Goal: Task Accomplishment & Management: Manage account settings

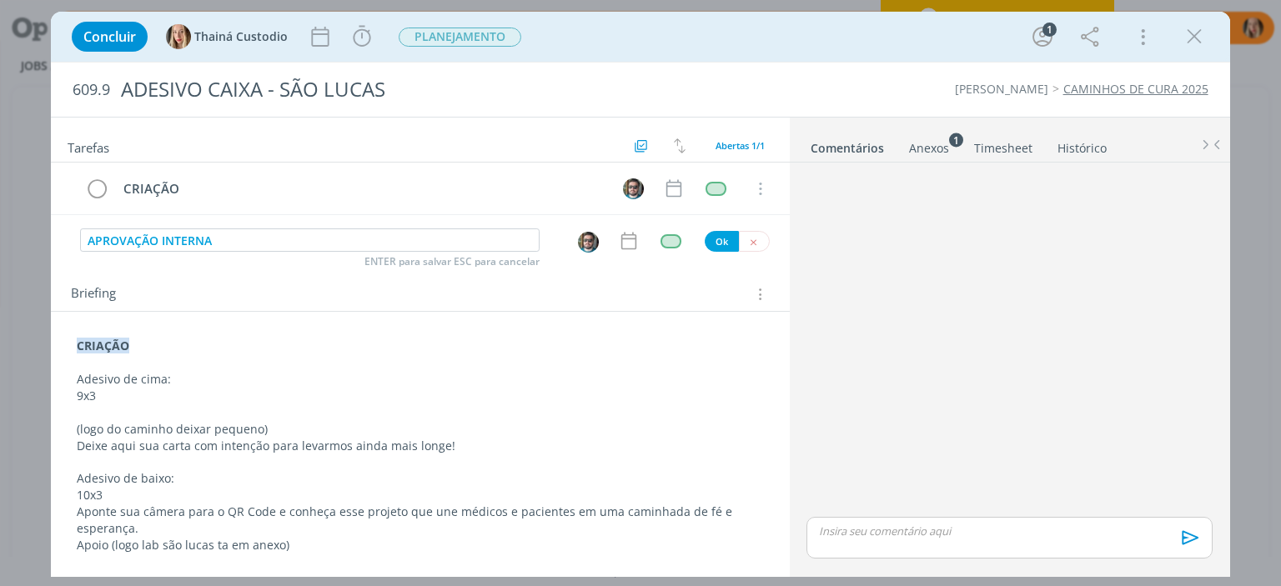
click at [578, 242] on img "dialog" at bounding box center [588, 242] width 21 height 21
type input "APROVAÇÃO INTERNA"
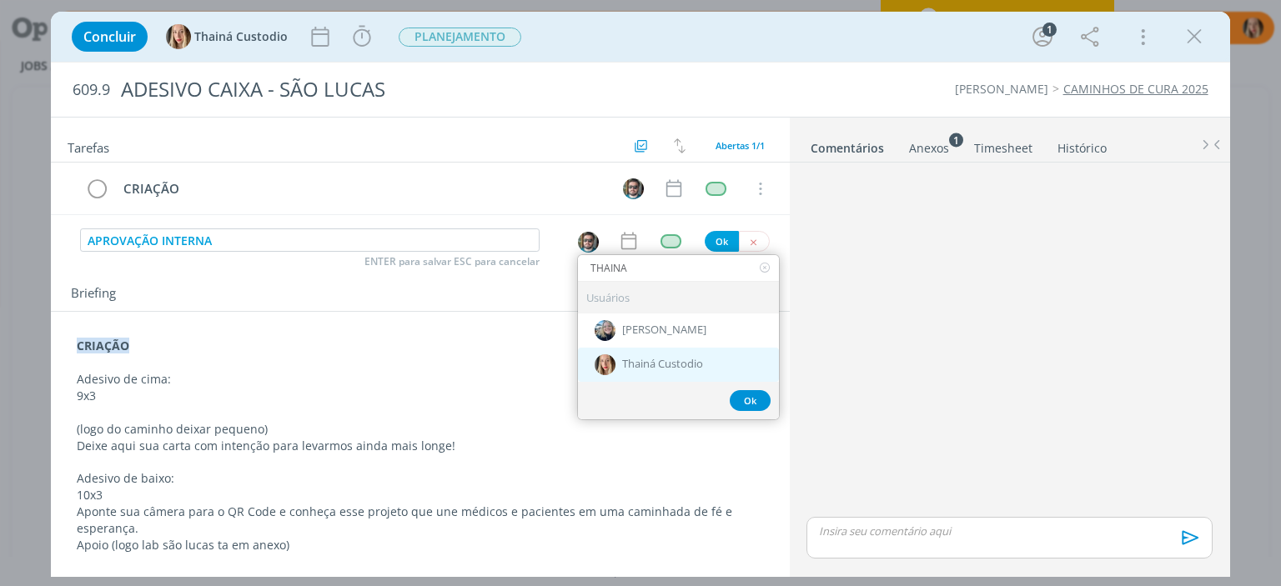
type input "THAINA"
click at [630, 359] on span "Thainá Custodio" at bounding box center [662, 365] width 81 height 13
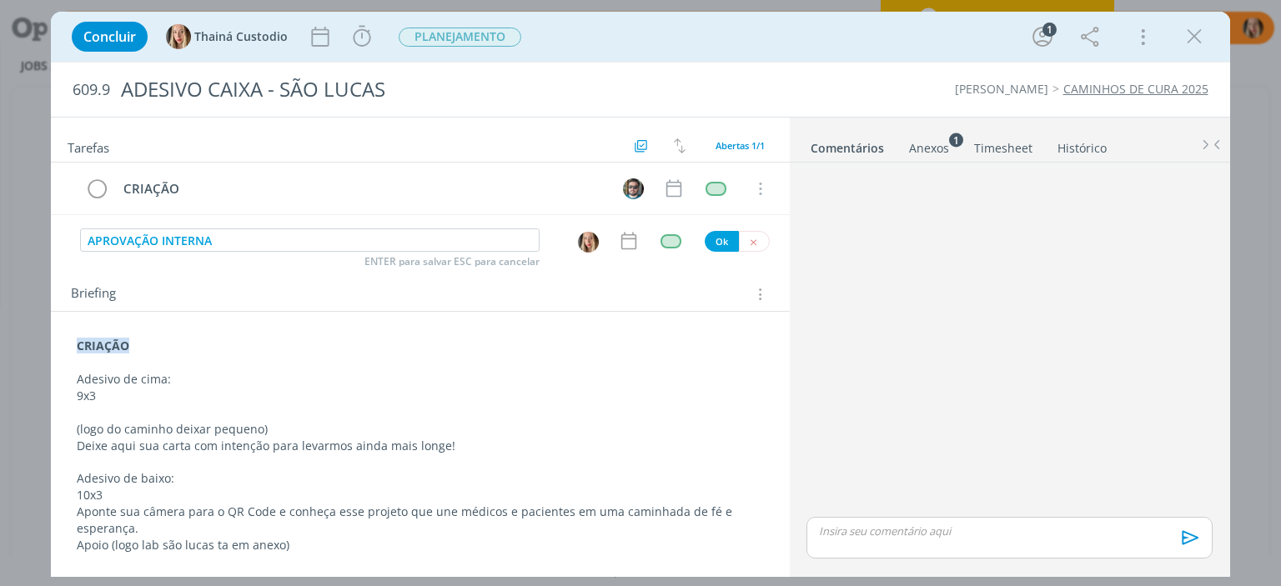
click at [679, 226] on div "CRIAÇÃO Cancelar" at bounding box center [420, 196] width 738 height 66
click at [674, 231] on div "APROVAÇÃO INTERNA ENTER para salvar ESC para cancelar [PERSON_NAME]" at bounding box center [420, 240] width 738 height 25
click at [669, 236] on div "dialog" at bounding box center [670, 241] width 21 height 14
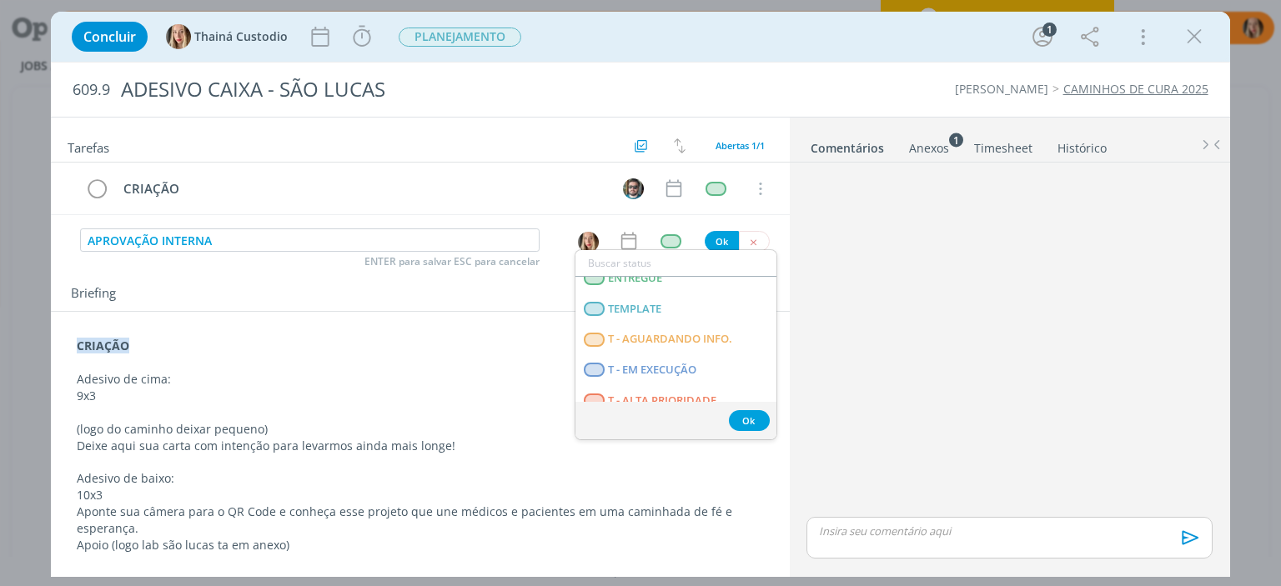
scroll to position [394, 0]
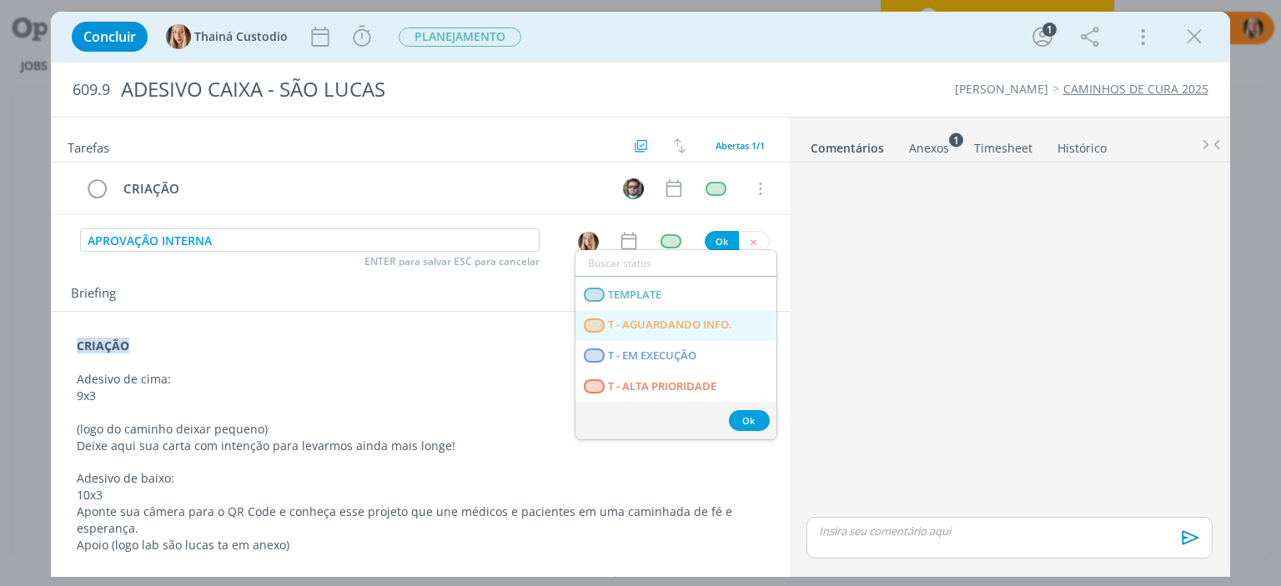
click at [695, 319] on span "T - AGUARDANDO INFO." at bounding box center [671, 325] width 124 height 13
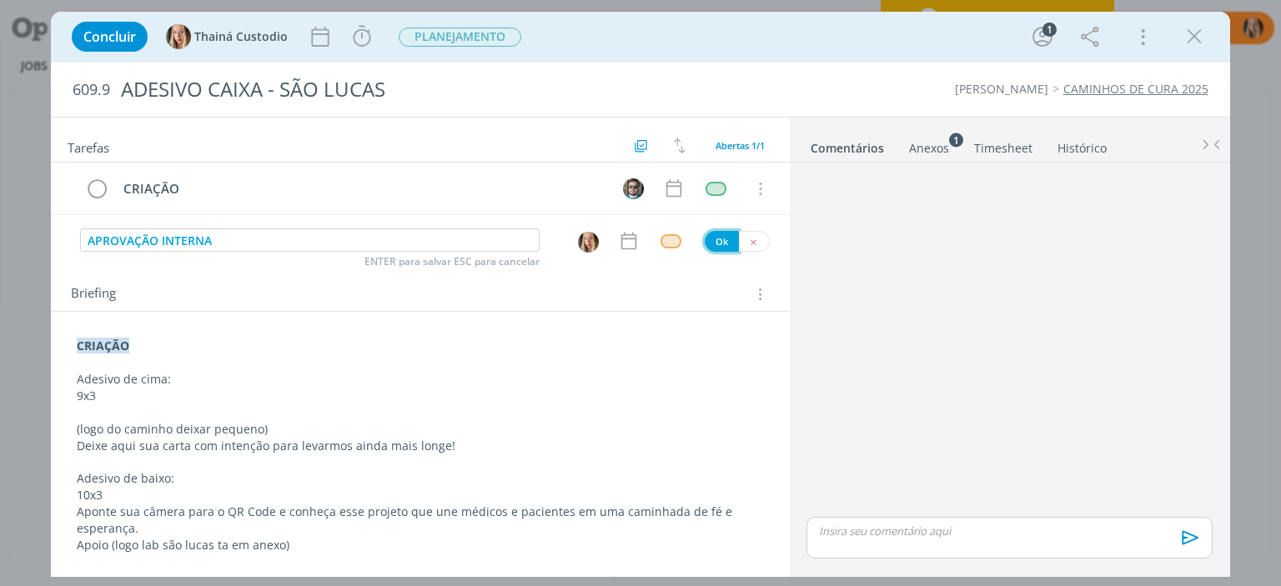
click at [705, 236] on button "Ok" at bounding box center [722, 241] width 34 height 21
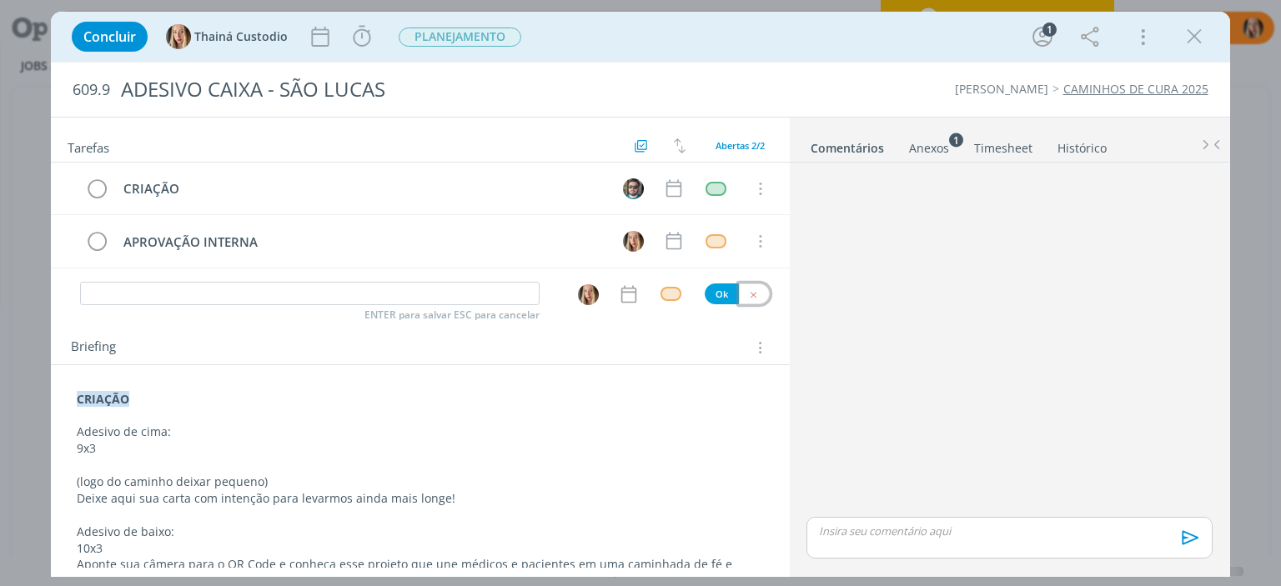
click at [754, 292] on button "dialog" at bounding box center [754, 294] width 31 height 21
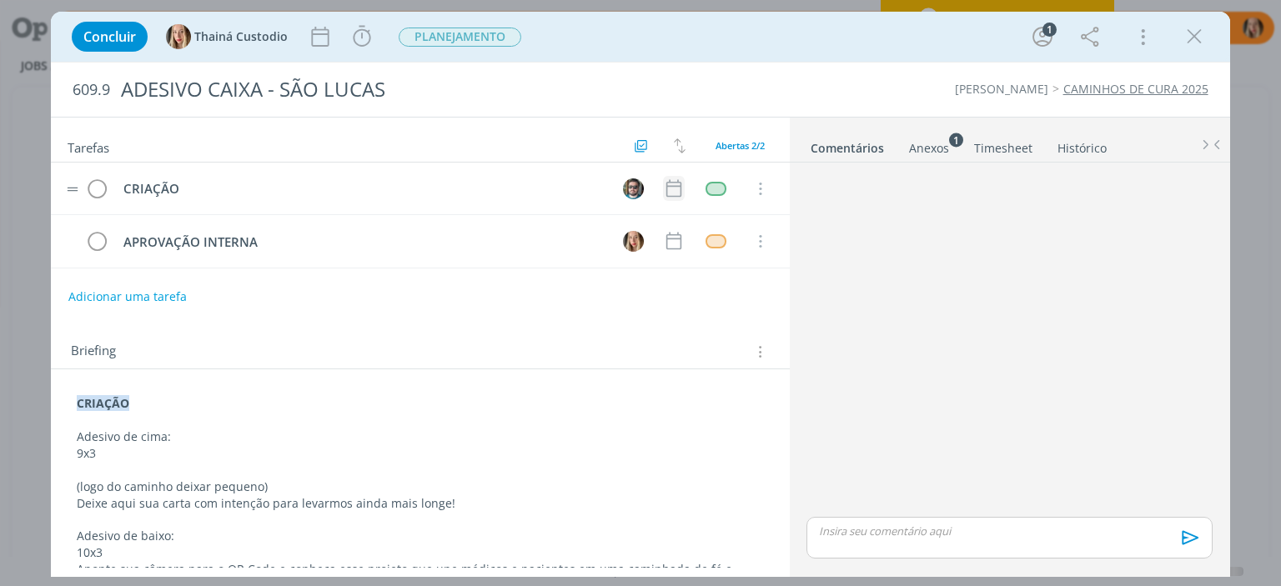
click at [673, 186] on icon "dialog" at bounding box center [672, 189] width 15 height 18
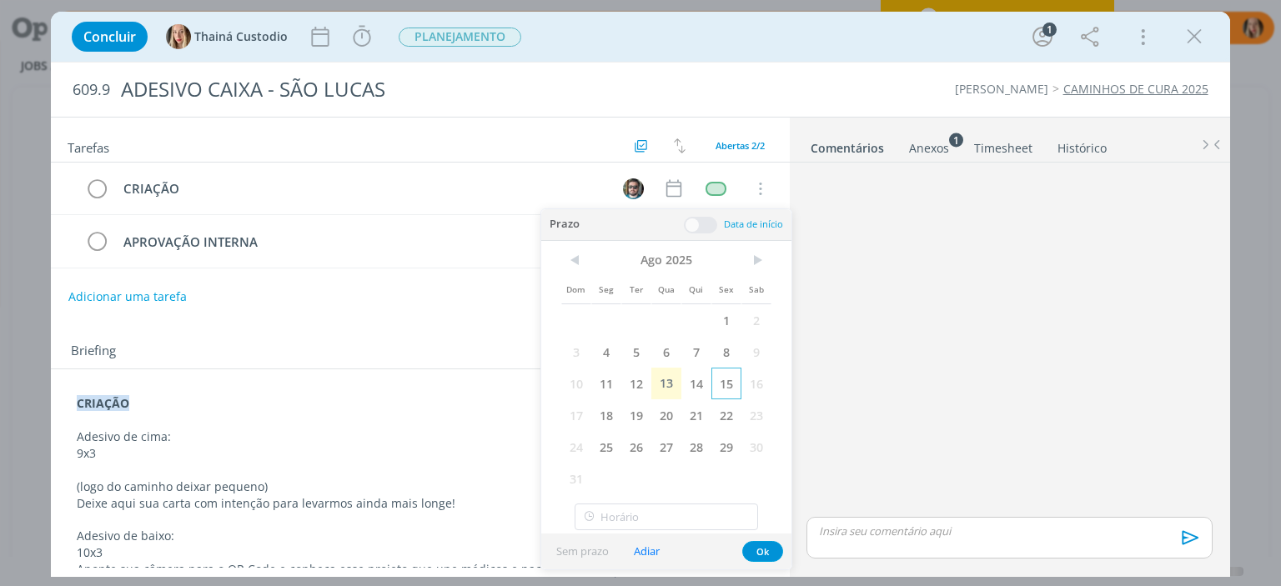
click at [720, 391] on span "15" at bounding box center [726, 384] width 30 height 32
click at [765, 549] on button "Ok" at bounding box center [762, 551] width 41 height 21
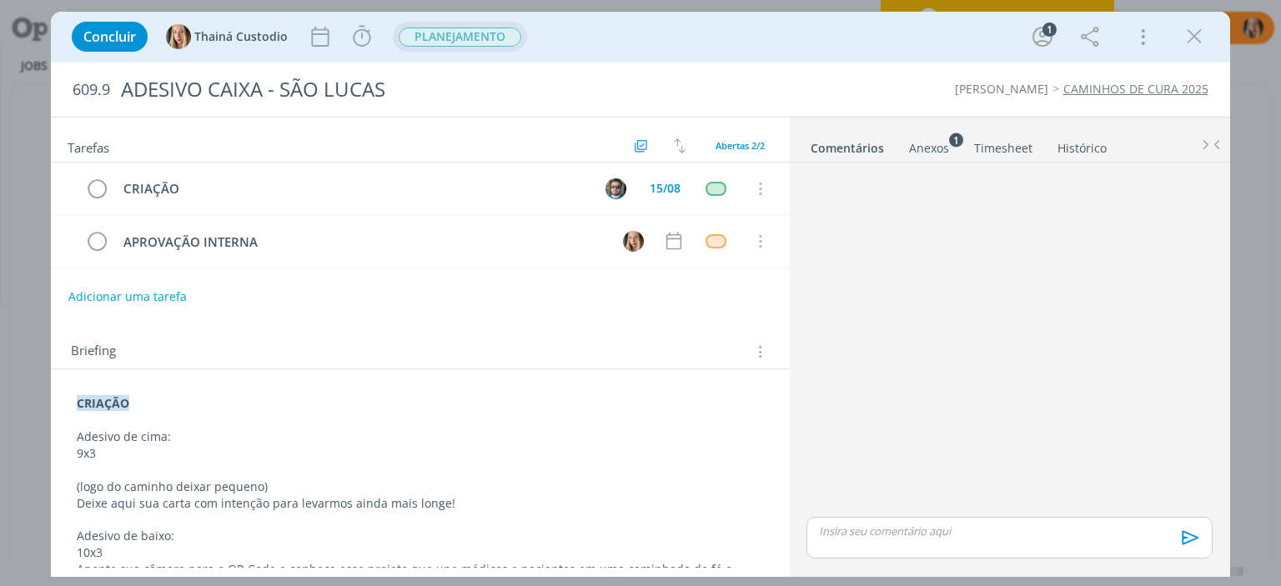
click at [493, 42] on span "PLANEJAMENTO" at bounding box center [460, 37] width 123 height 19
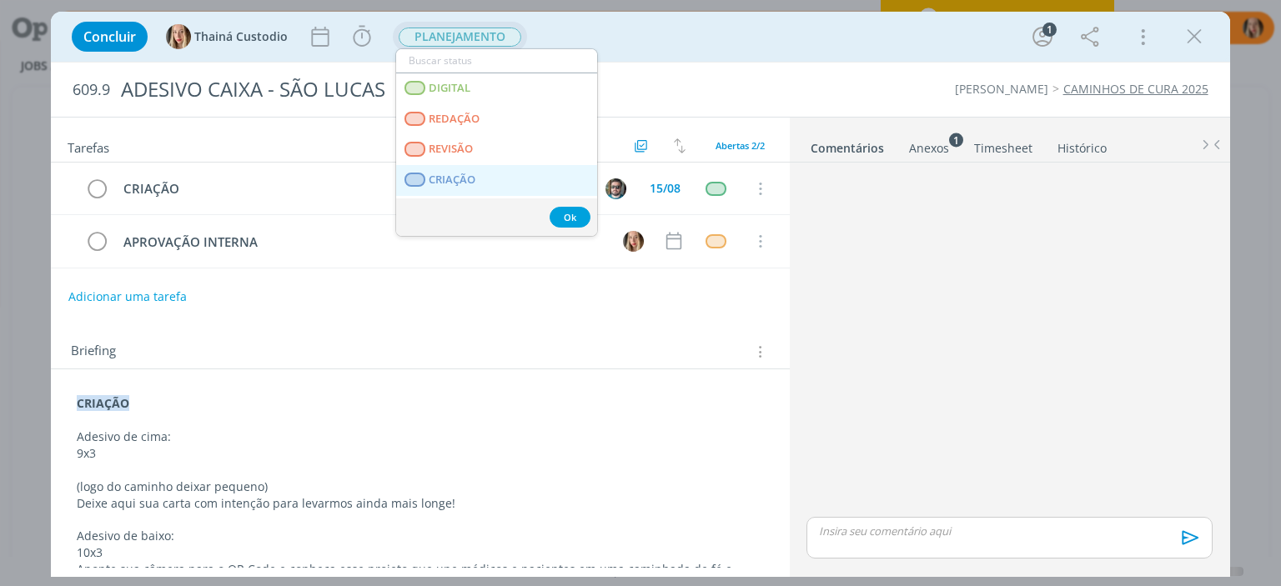
click at [510, 178] on link "CRIAÇÃO" at bounding box center [496, 180] width 201 height 31
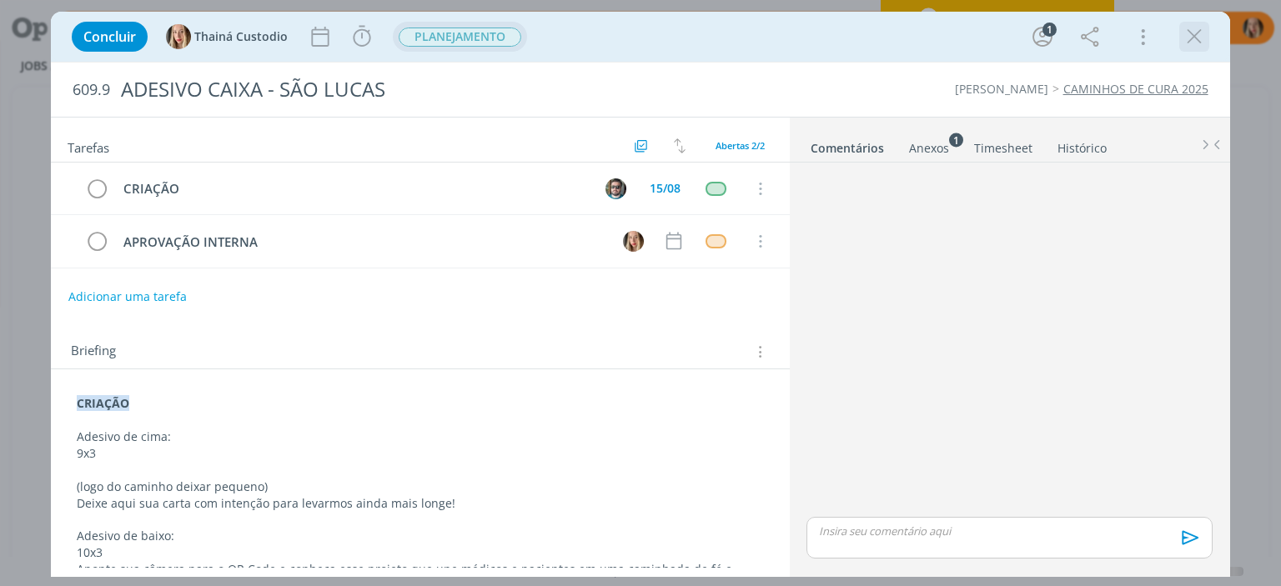
click at [1193, 49] on div "dialog" at bounding box center [1194, 37] width 30 height 30
click at [480, 41] on span "PLANEJAMENTO" at bounding box center [460, 37] width 123 height 19
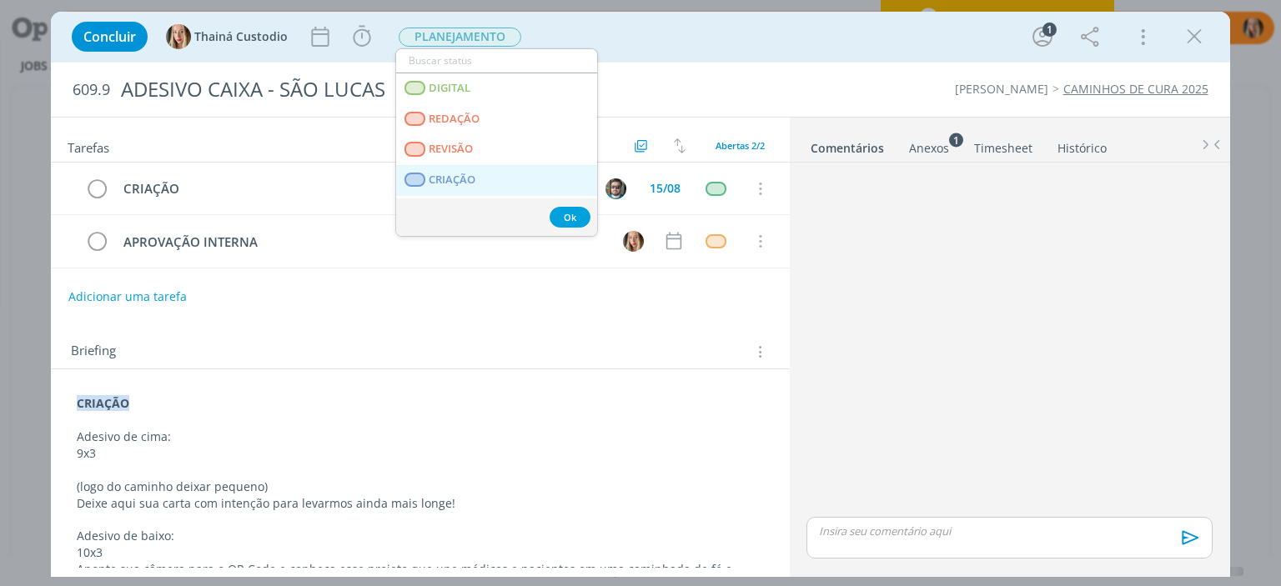
click at [507, 165] on li "CRIAÇÃO" at bounding box center [496, 180] width 201 height 31
click at [477, 176] on link "CRIAÇÃO" at bounding box center [496, 180] width 201 height 31
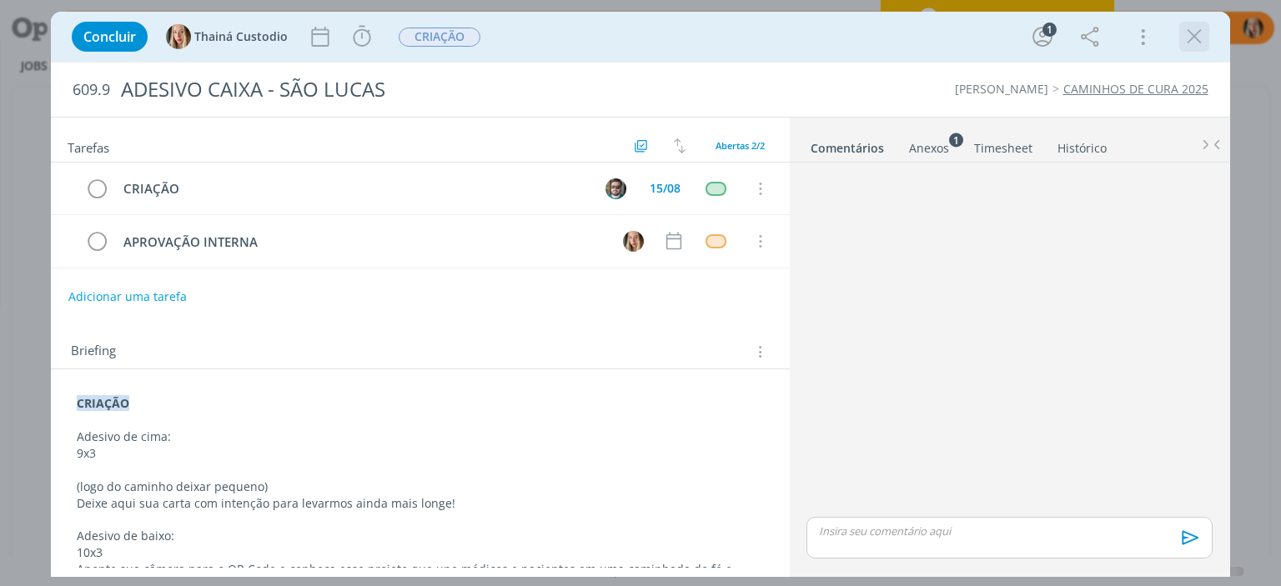
click at [1187, 43] on icon "dialog" at bounding box center [1194, 36] width 25 height 25
